Goal: Task Accomplishment & Management: Complete application form

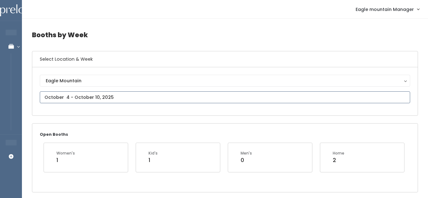
click at [198, 102] on input "text" at bounding box center [225, 98] width 370 height 12
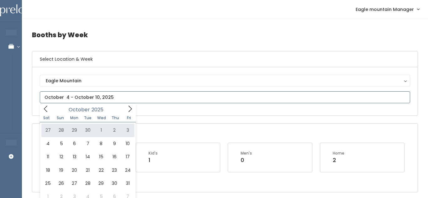
type input "September 27 to October 3"
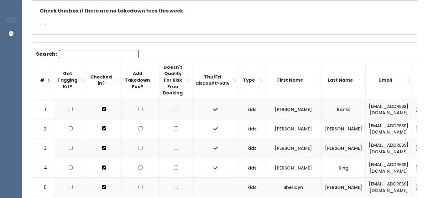
scroll to position [133, 0]
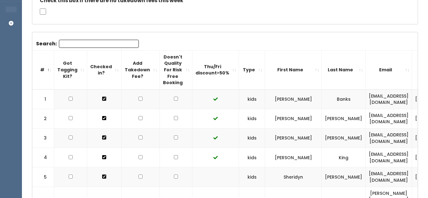
click at [97, 41] on input "Search:" at bounding box center [99, 44] width 80 height 8
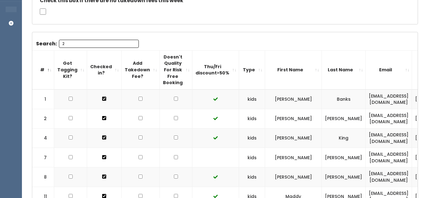
type input "28"
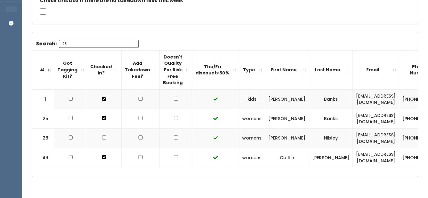
click at [133, 44] on input "28" at bounding box center [99, 44] width 80 height 8
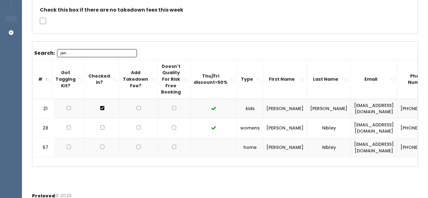
scroll to position [125, 0]
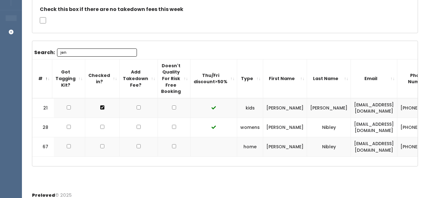
type input "jen+"
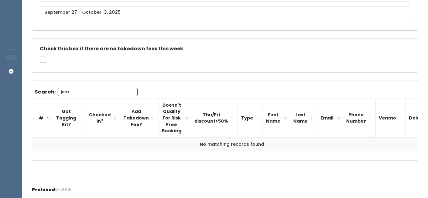
click at [130, 92] on input "jen+" at bounding box center [98, 92] width 80 height 8
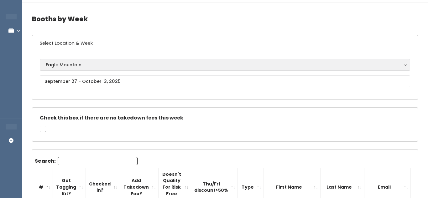
scroll to position [0, 0]
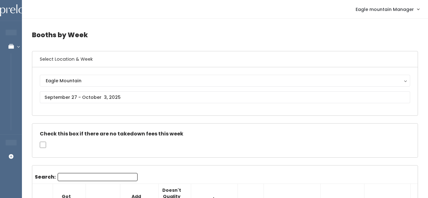
click at [112, 91] on div "Eagle Mountain Eagle Mountain" at bounding box center [225, 91] width 370 height 33
click at [106, 97] on input "text" at bounding box center [225, 98] width 370 height 12
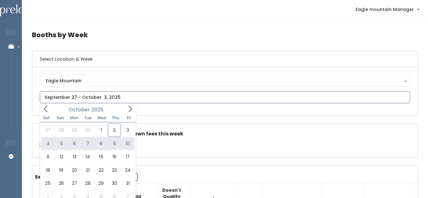
type input "October 4 to October 10"
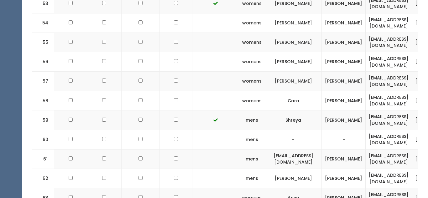
scroll to position [1352, 0]
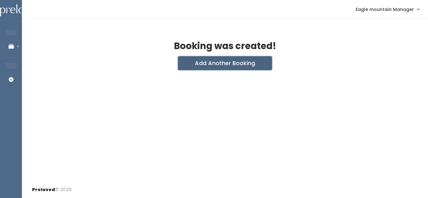
click at [207, 62] on button "Add Another Booking" at bounding box center [225, 63] width 94 height 14
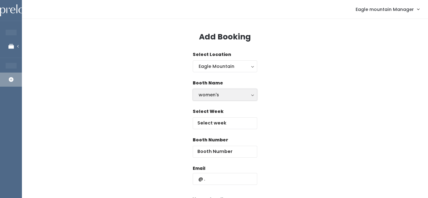
click at [210, 100] on button "women's" at bounding box center [225, 95] width 65 height 12
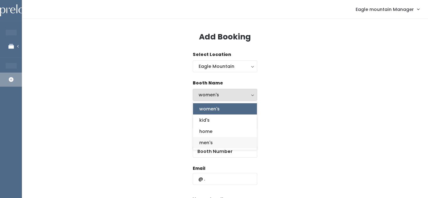
click at [207, 141] on span "men's" at bounding box center [205, 142] width 13 height 7
select select "mens"
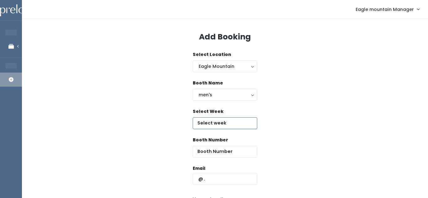
click at [212, 124] on input "text" at bounding box center [225, 124] width 65 height 12
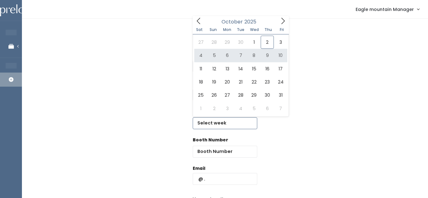
type input "October 4 to October 10"
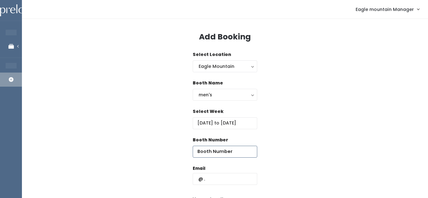
click at [218, 154] on input "number" at bounding box center [225, 152] width 65 height 12
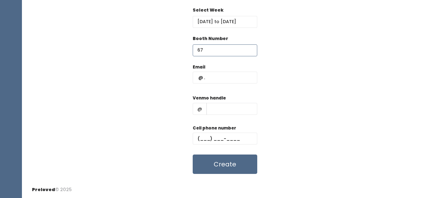
type input "67"
click at [219, 75] on input "text" at bounding box center [225, 78] width 65 height 12
click at [212, 109] on input "text" at bounding box center [232, 109] width 51 height 12
type input "Joyjohnson3"
click at [217, 136] on input "text" at bounding box center [225, 139] width 65 height 12
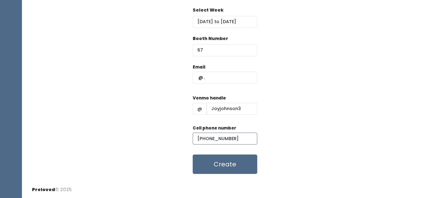
type input "[PHONE_NUMBER]"
click at [210, 70] on div "Email" at bounding box center [225, 77] width 65 height 26
click at [215, 75] on input "text" at bounding box center [225, 78] width 65 height 12
type input "christensenjoy22@Gmail.com"
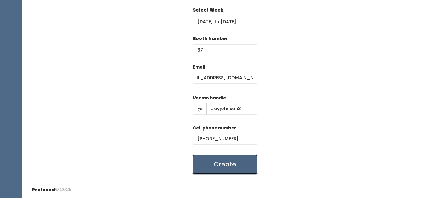
click at [239, 169] on button "Create" at bounding box center [225, 164] width 65 height 19
